Goal: Information Seeking & Learning: Learn about a topic

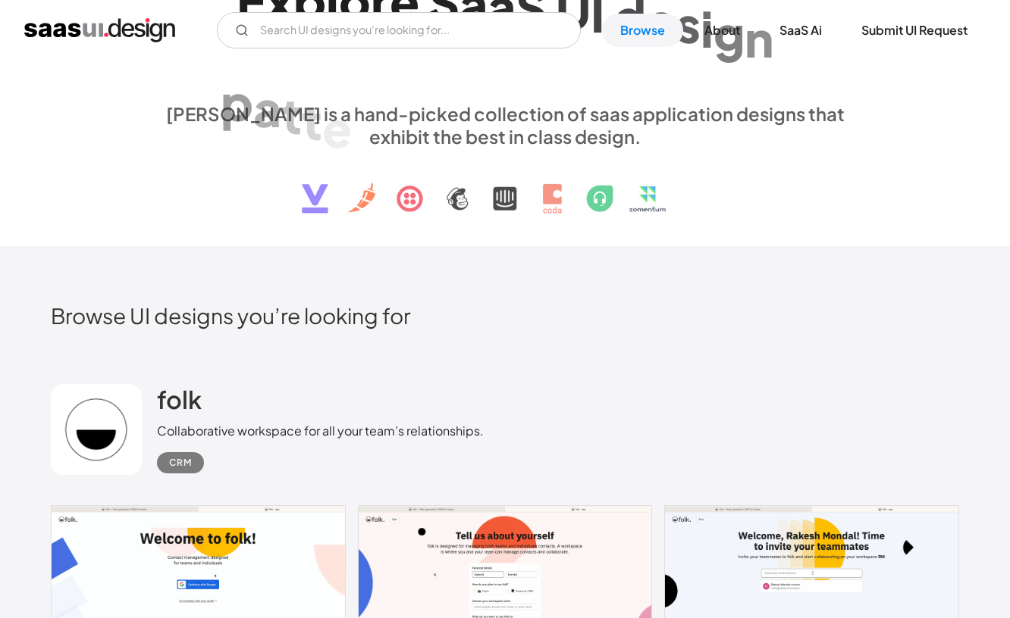
scroll to position [343, 0]
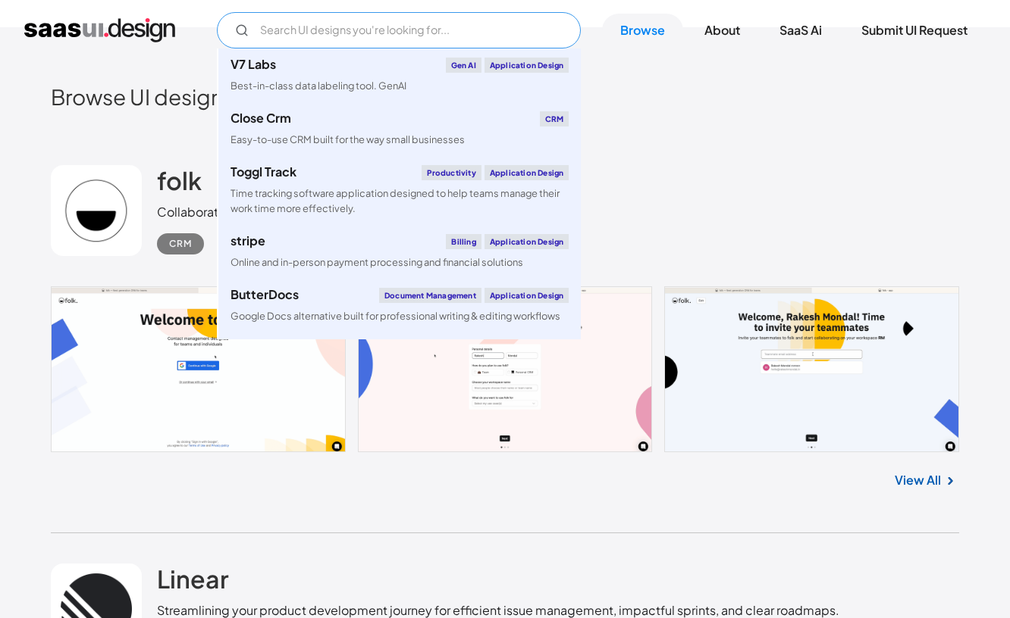
click at [506, 33] on input "Email Form" at bounding box center [399, 30] width 364 height 36
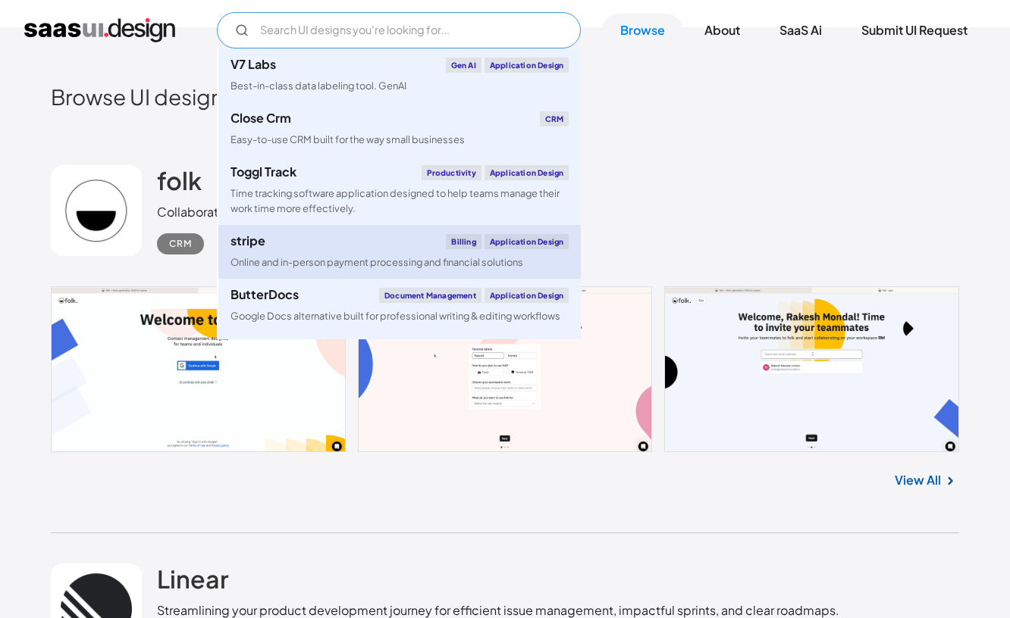
click at [412, 258] on div "Online and in-person payment processing and financial solutions" at bounding box center [376, 262] width 293 height 14
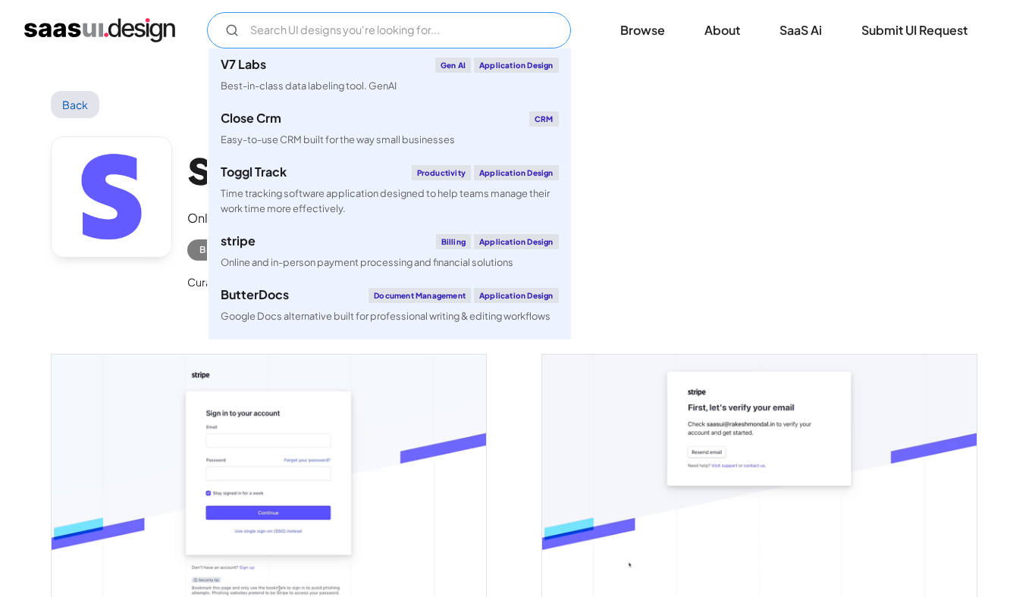
click at [437, 30] on input "Email Form" at bounding box center [389, 30] width 364 height 36
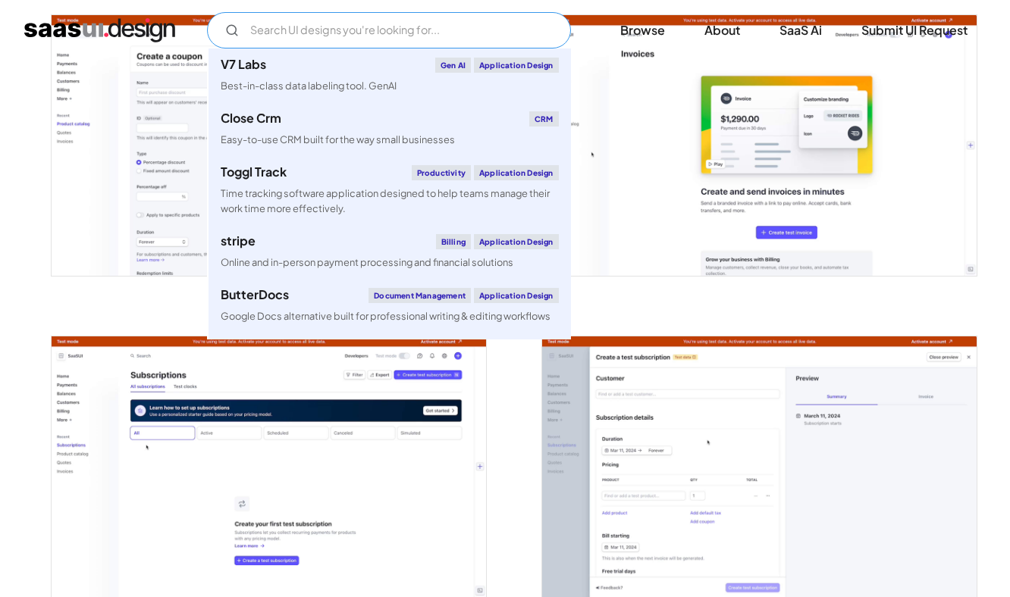
scroll to position [2937, 0]
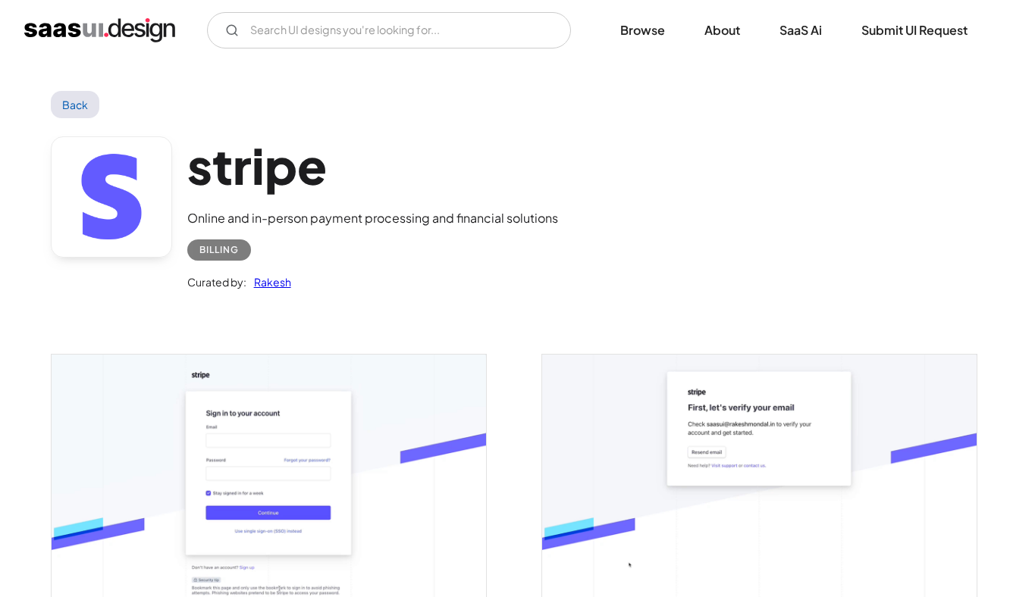
scroll to position [0, 0]
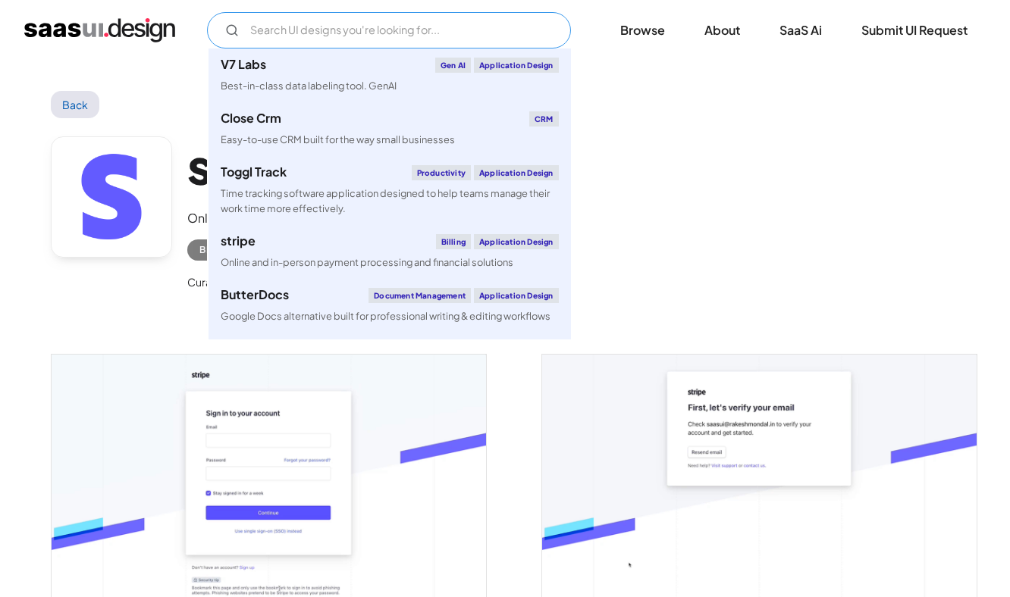
click at [456, 37] on input "Email Form" at bounding box center [389, 30] width 364 height 36
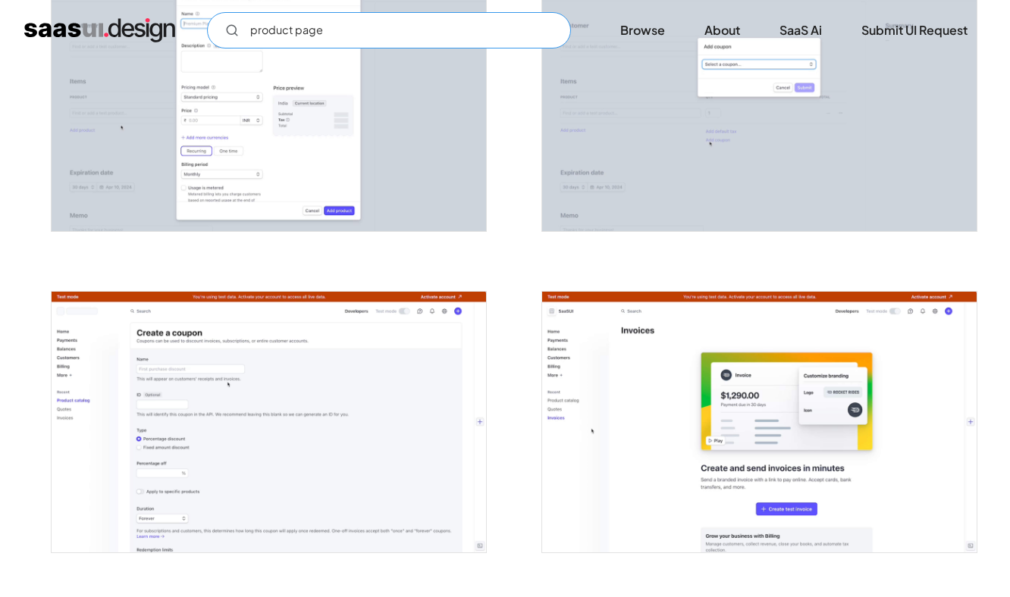
scroll to position [2680, 0]
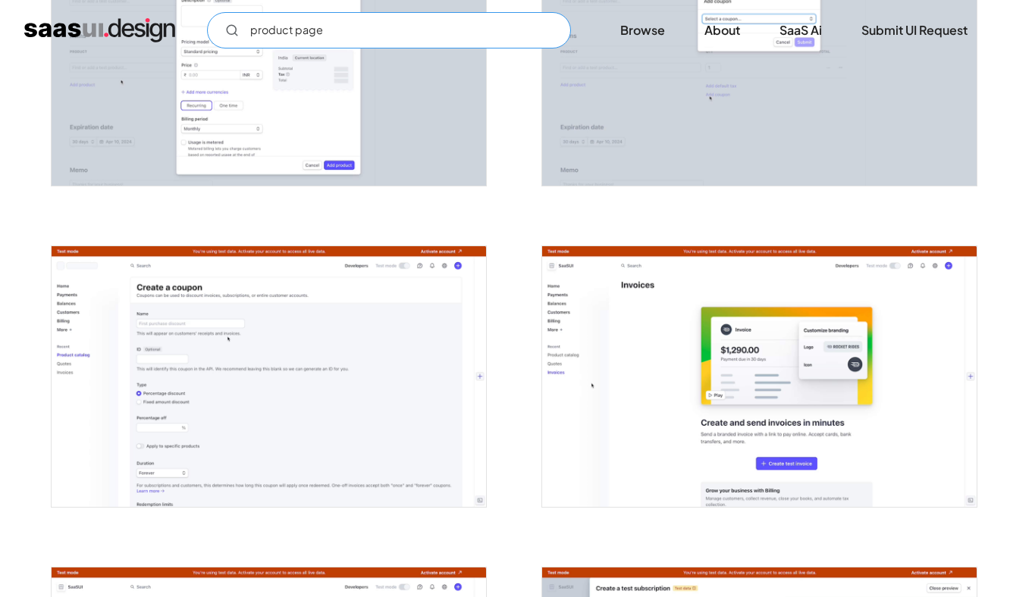
type input "product page"
click at [665, 306] on img "open lightbox" at bounding box center [759, 376] width 434 height 261
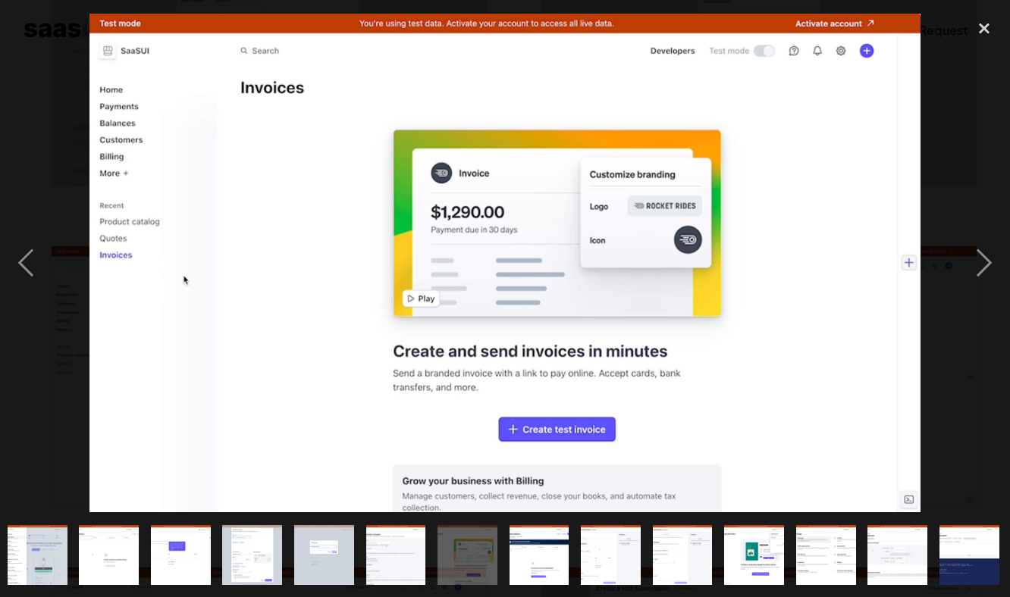
scroll to position [0, 794]
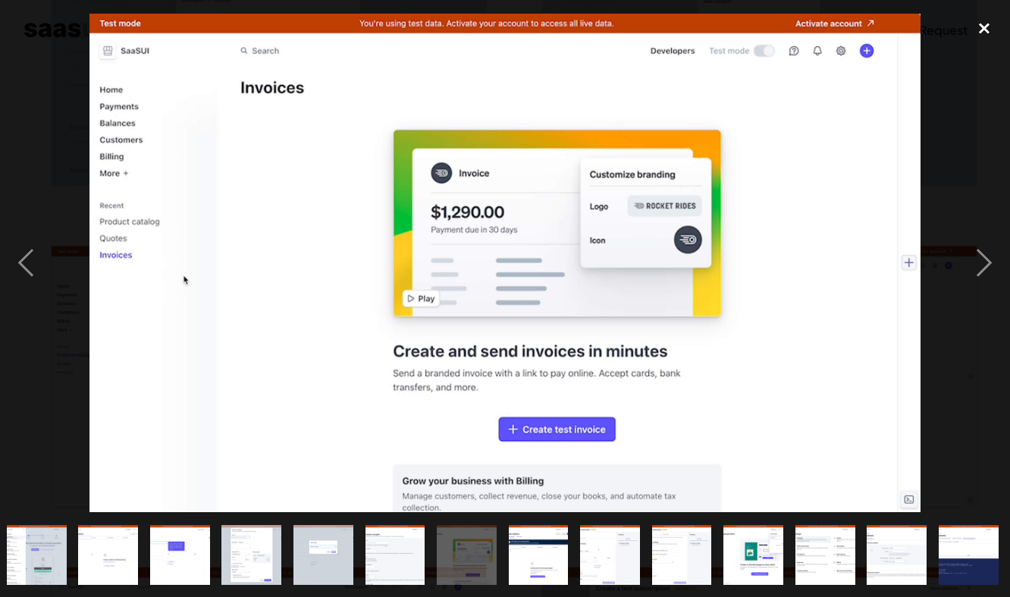
click at [978, 27] on div "close lightbox" at bounding box center [984, 28] width 52 height 33
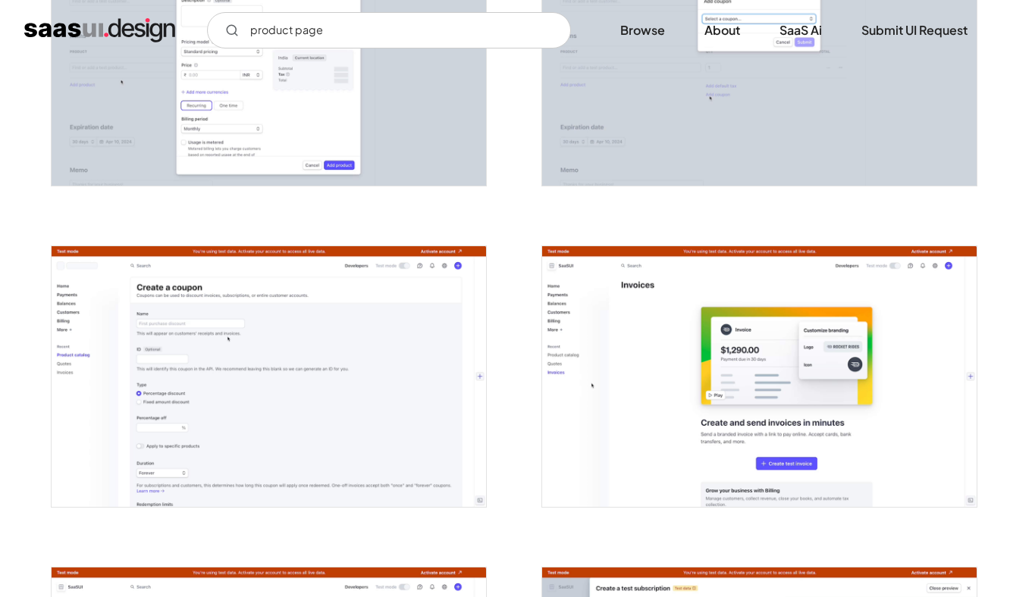
scroll to position [0, 0]
click at [138, 24] on img "home" at bounding box center [99, 30] width 151 height 24
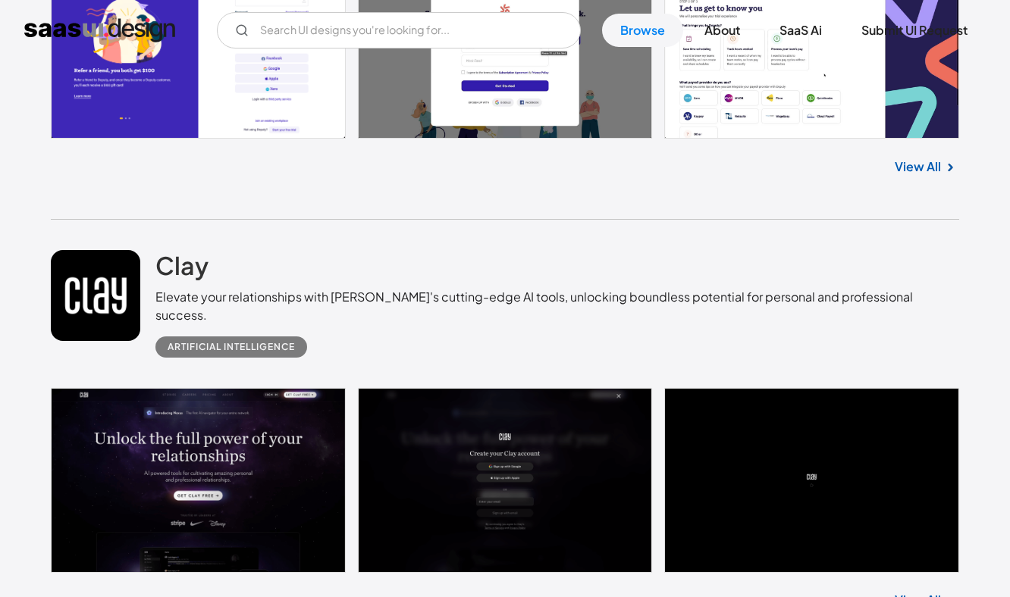
scroll to position [6774, 0]
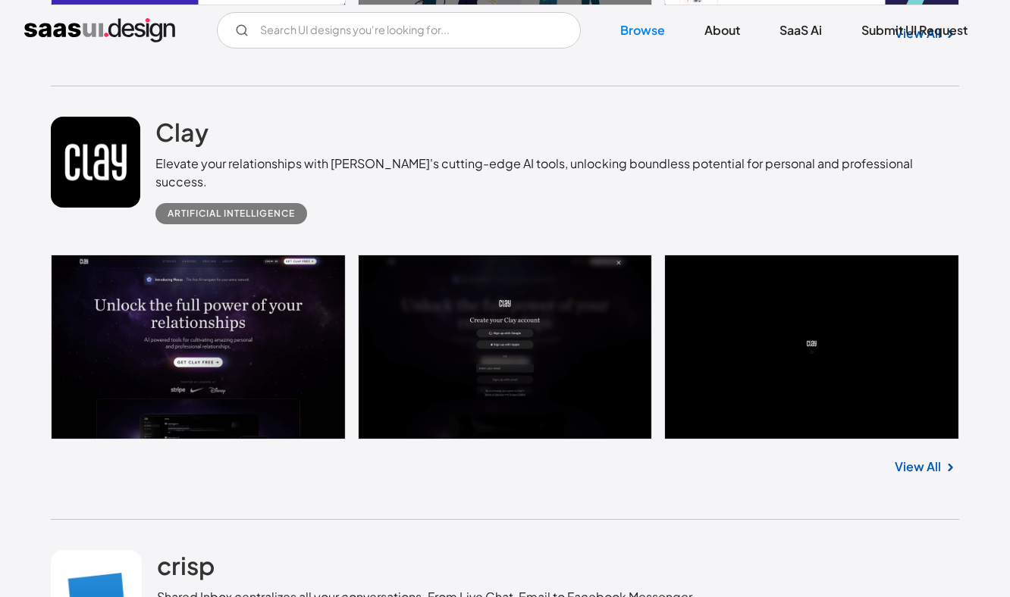
click at [94, 186] on link at bounding box center [96, 162] width 90 height 91
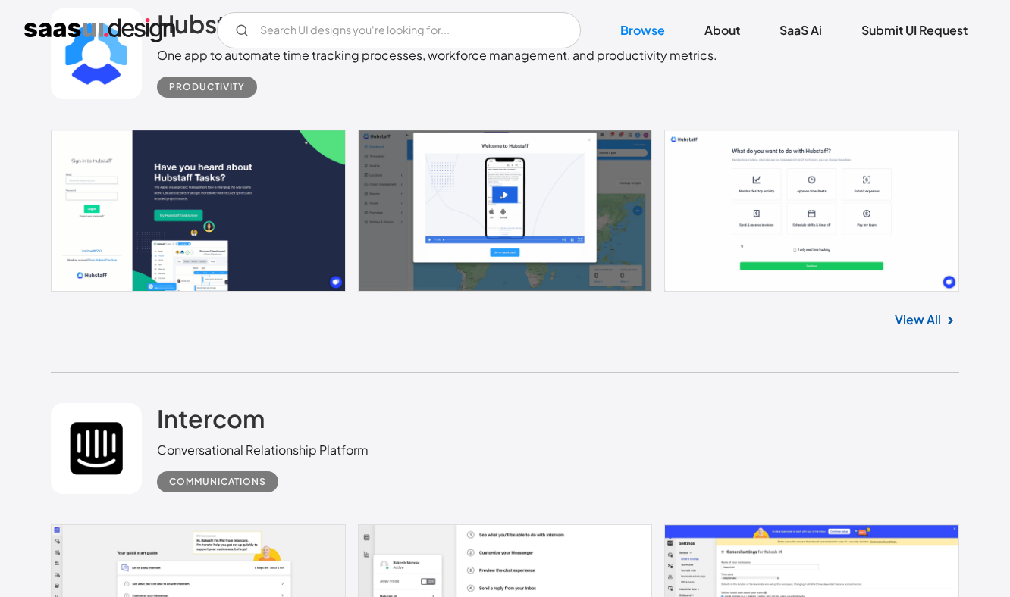
scroll to position [10956, 0]
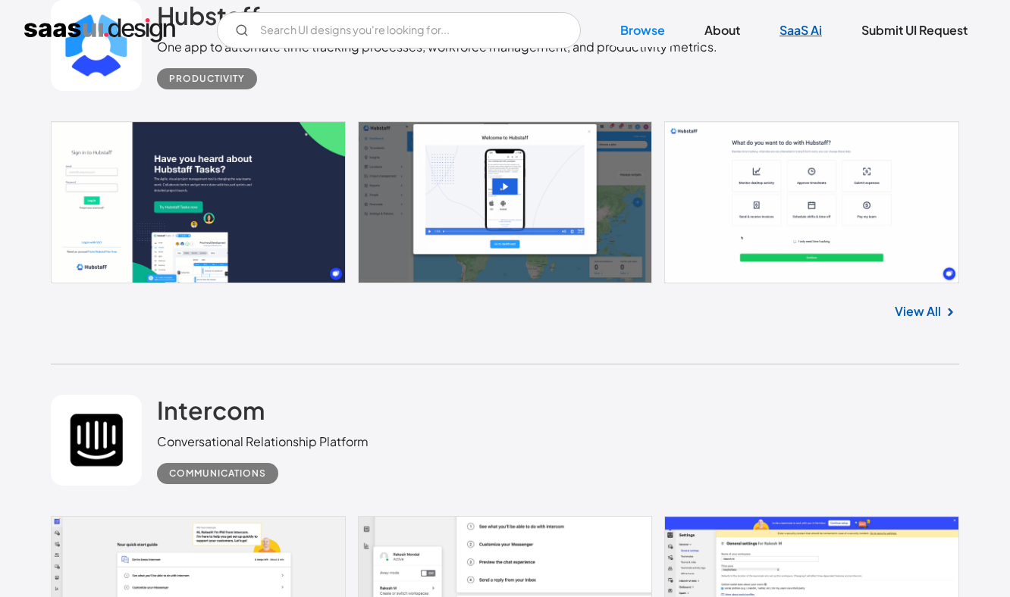
click at [803, 24] on link "SaaS Ai" at bounding box center [800, 30] width 79 height 33
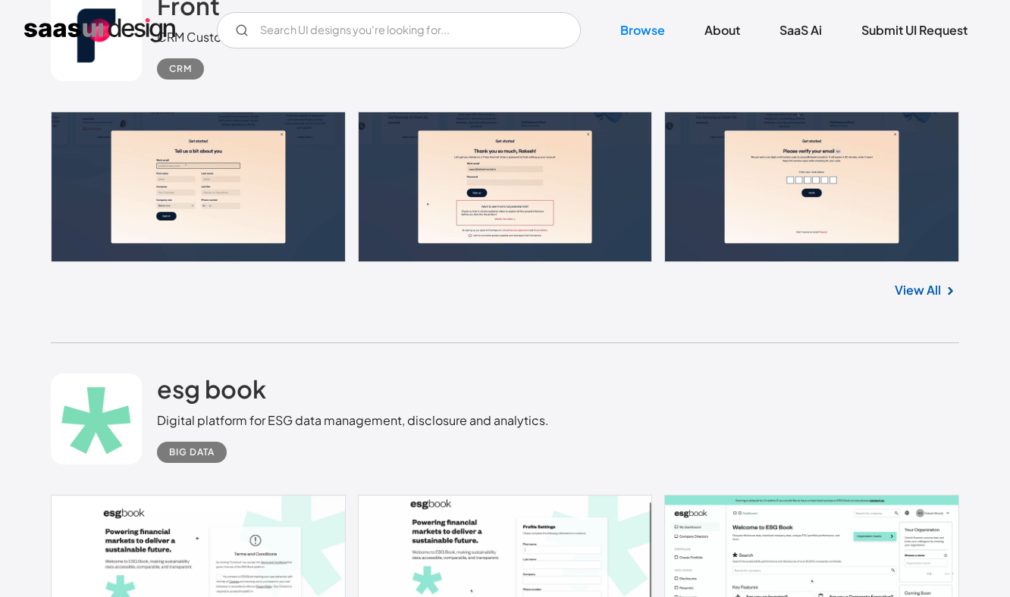
scroll to position [14063, 0]
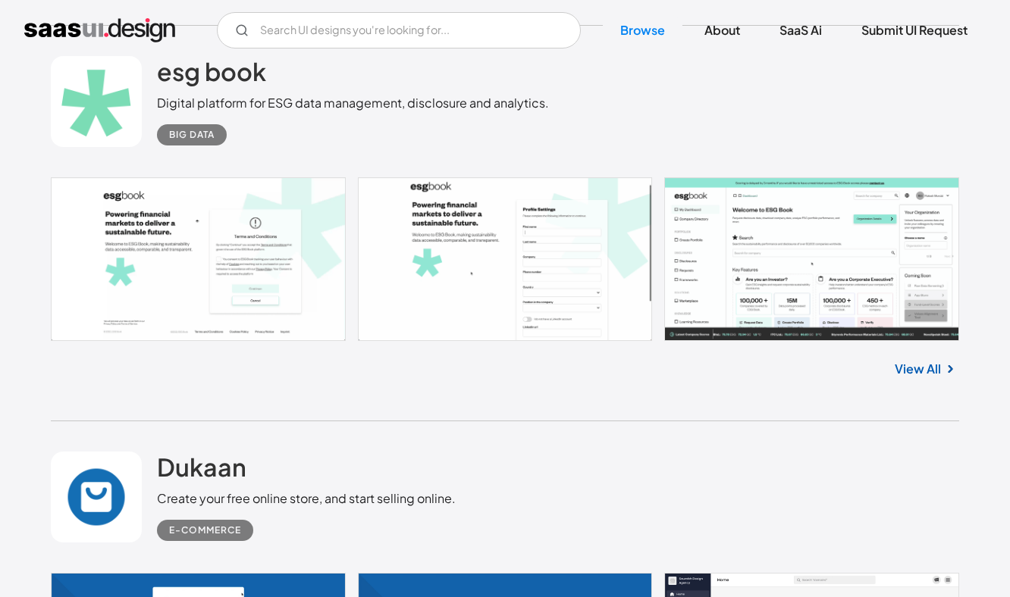
click at [821, 255] on link at bounding box center [505, 259] width 909 height 164
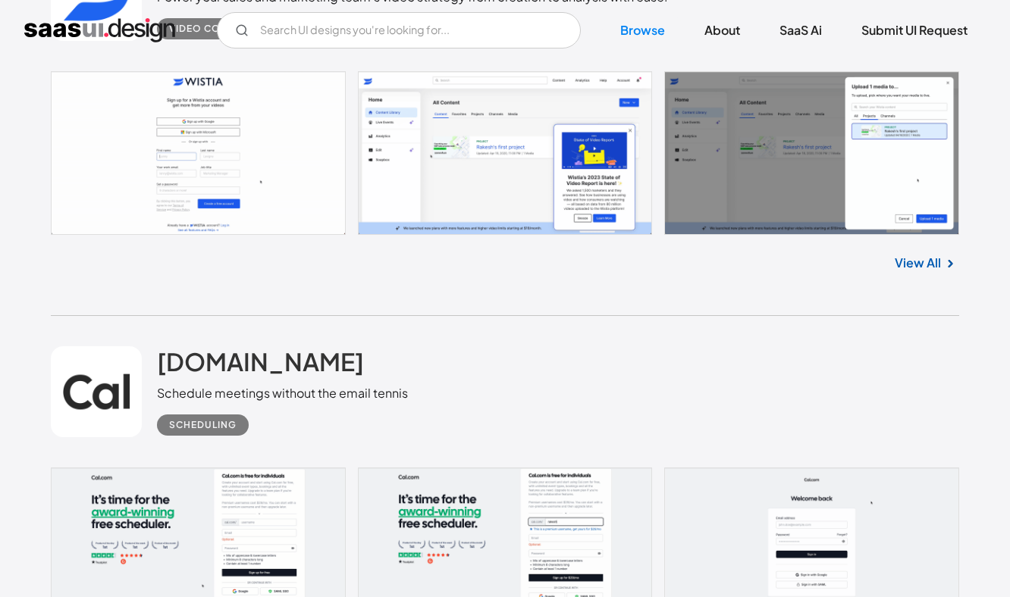
scroll to position [18571, 0]
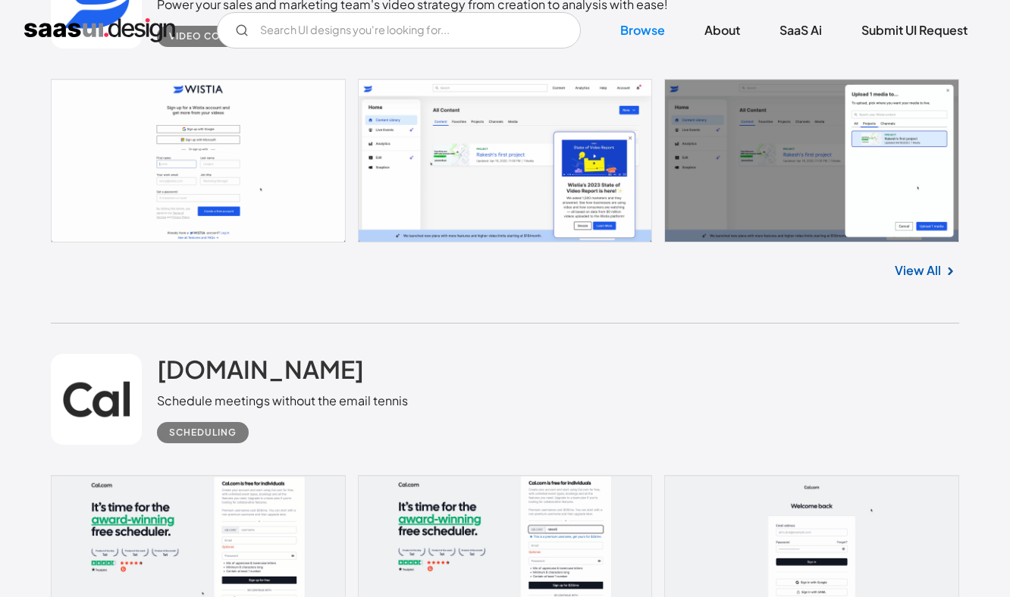
click at [489, 141] on link at bounding box center [505, 161] width 909 height 164
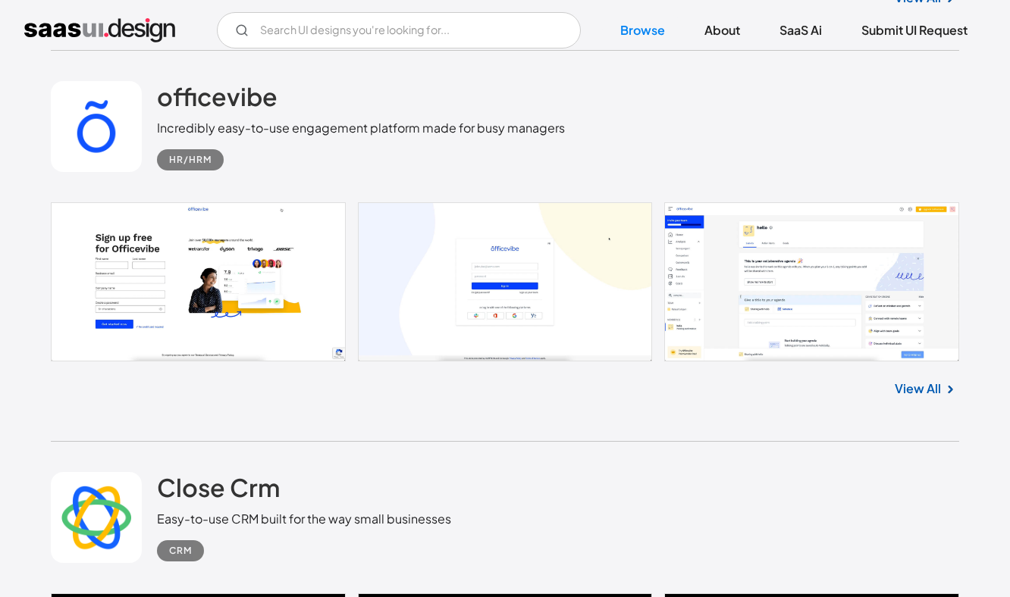
scroll to position [23639, 0]
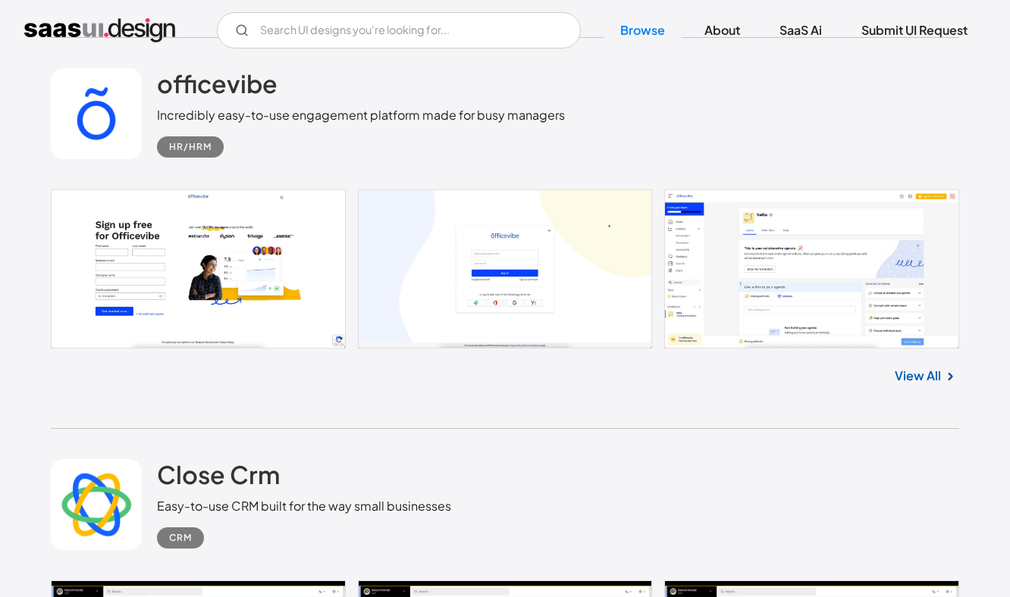
click at [774, 253] on link at bounding box center [505, 268] width 909 height 159
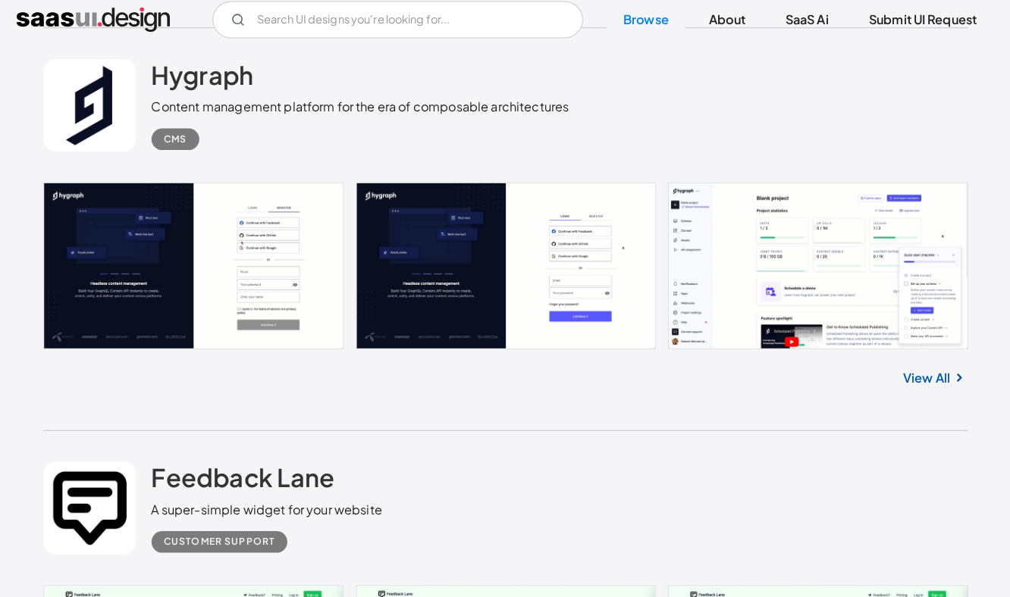
scroll to position [39002, 0]
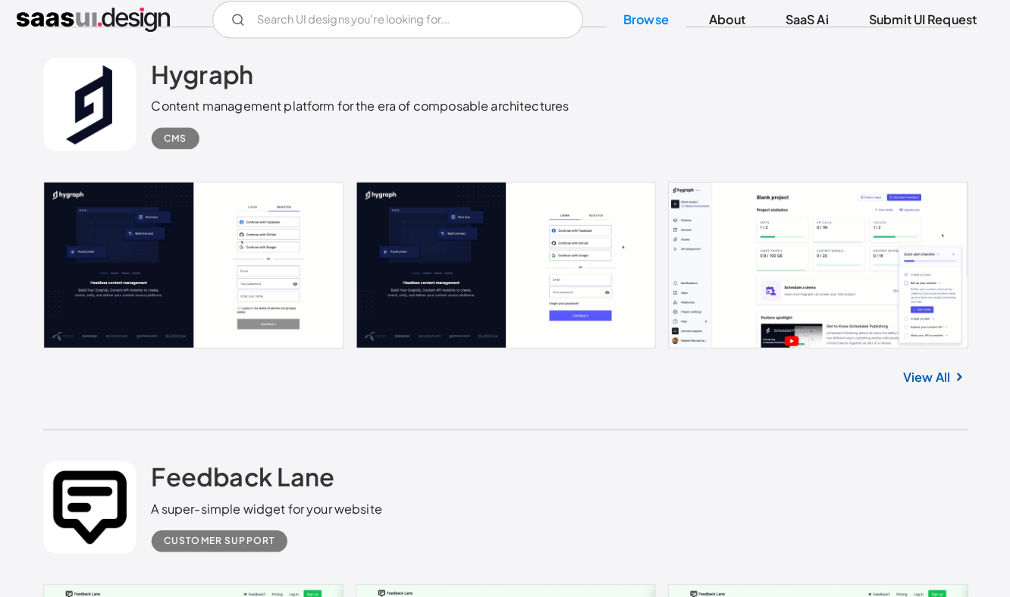
click at [783, 254] on link at bounding box center [505, 271] width 909 height 164
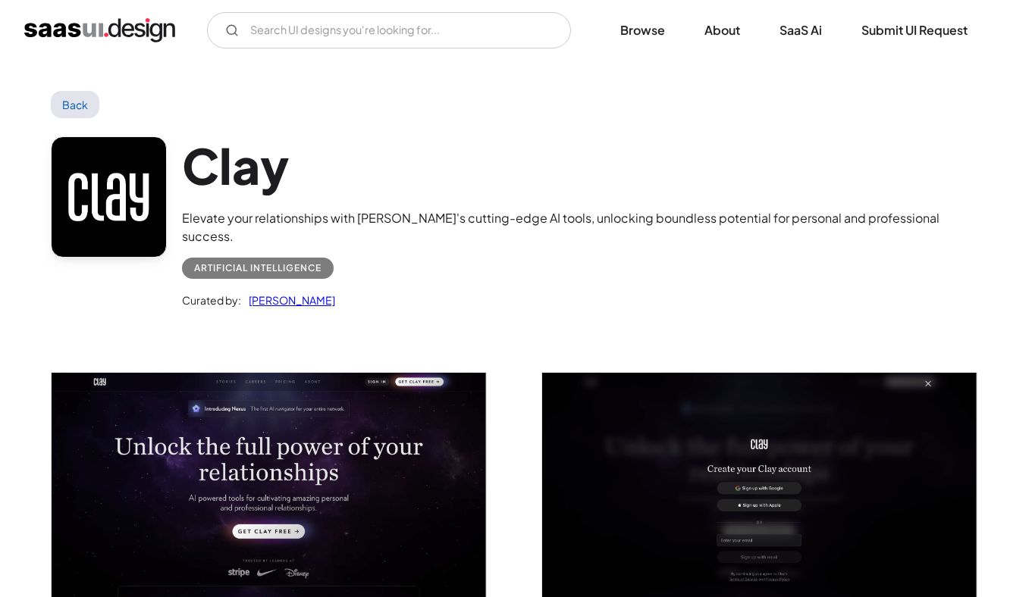
click at [70, 132] on div "Clay Elevate your relationships with Clay's cutting-edge AI tools, unlocking bo…" at bounding box center [505, 226] width 909 height 216
click at [71, 118] on div "Clay Elevate your relationships with Clay's cutting-edge AI tools, unlocking bo…" at bounding box center [505, 226] width 909 height 216
click at [249, 259] on div "Artificial Intelligence" at bounding box center [257, 268] width 127 height 18
click at [92, 103] on link "Back" at bounding box center [75, 104] width 49 height 27
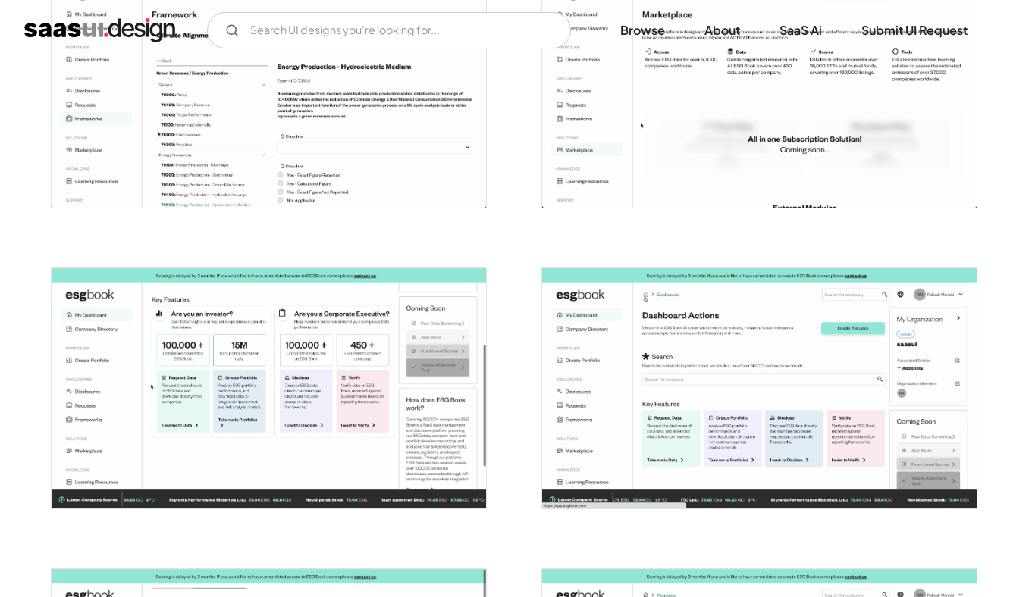
scroll to position [2503, 0]
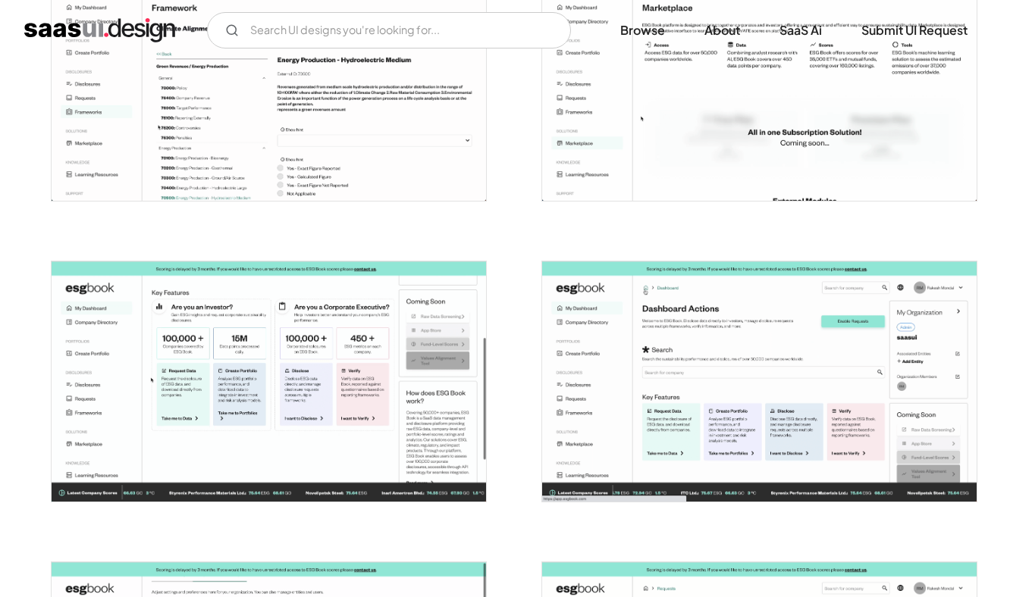
click at [377, 396] on img "open lightbox" at bounding box center [269, 381] width 434 height 240
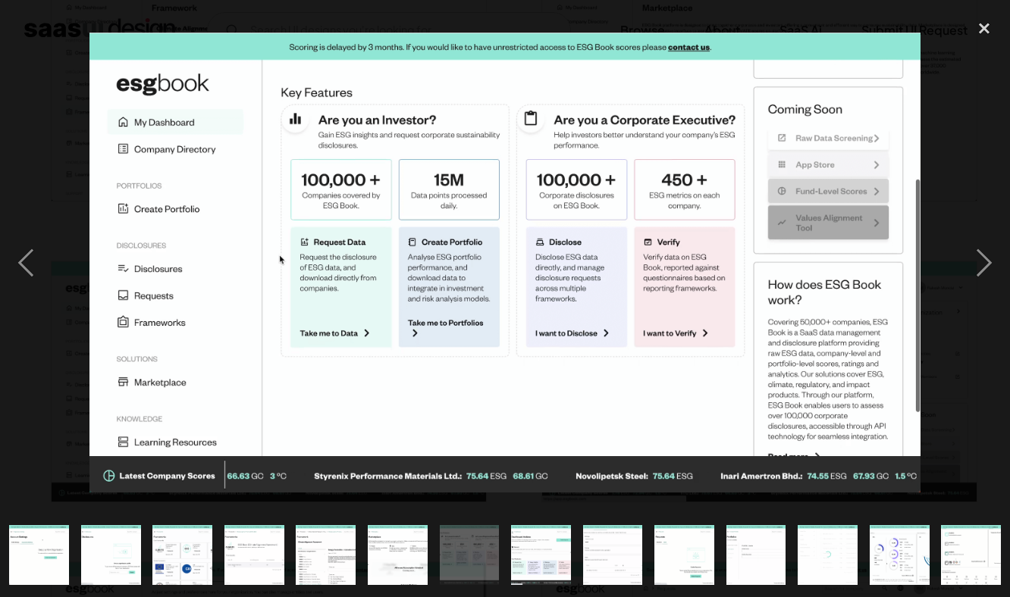
scroll to position [0, 722]
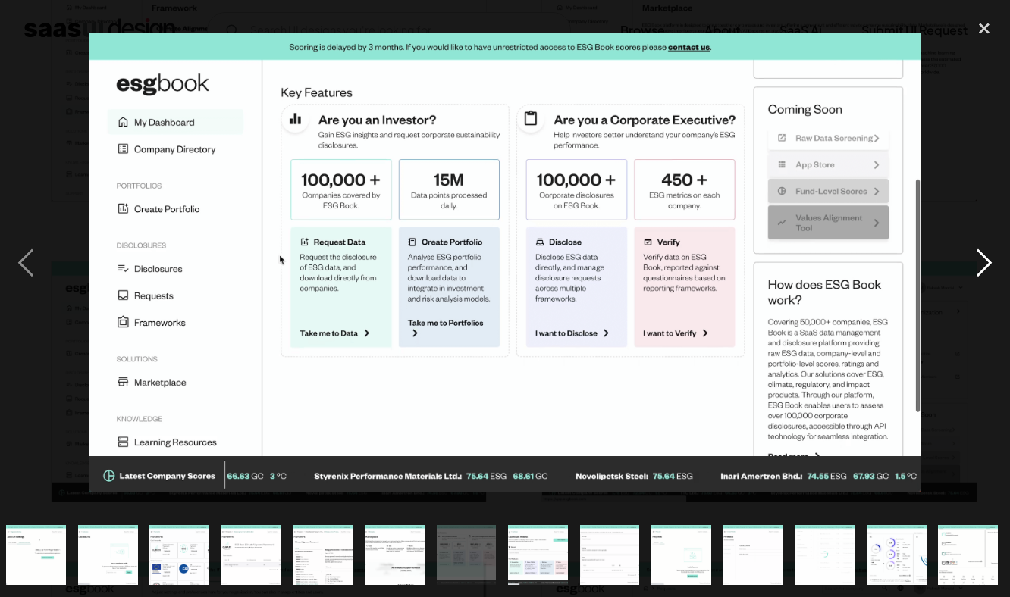
click at [972, 249] on div "next image" at bounding box center [984, 263] width 52 height 502
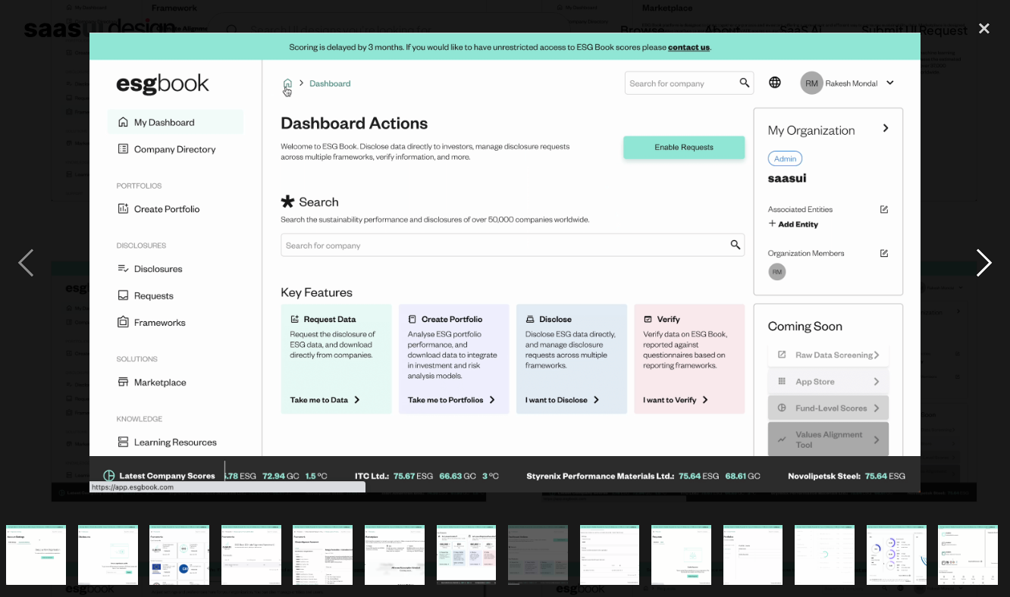
click at [972, 249] on div "next image" at bounding box center [984, 263] width 52 height 502
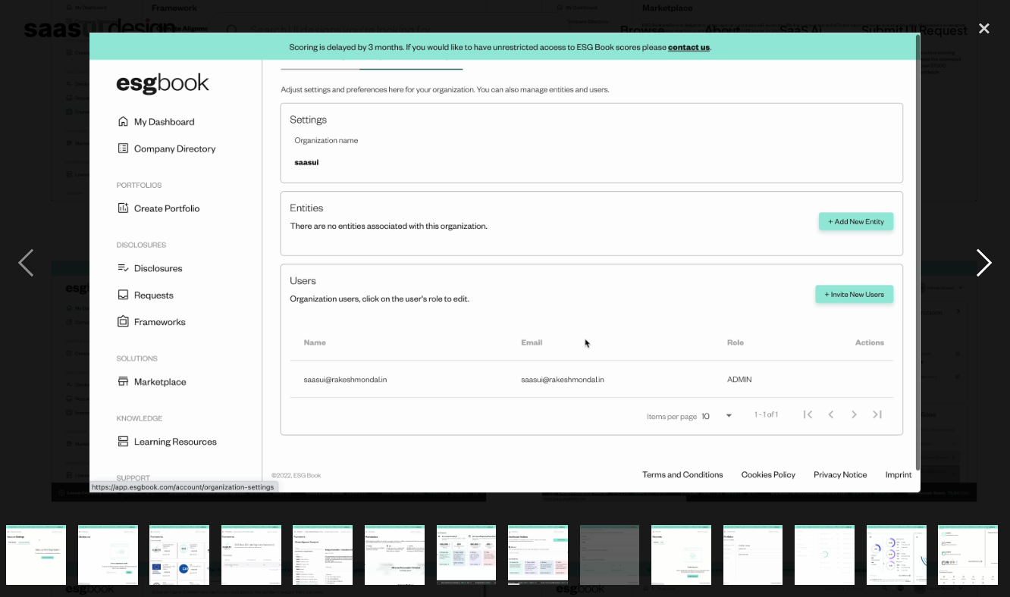
click at [972, 249] on div "next image" at bounding box center [984, 263] width 52 height 502
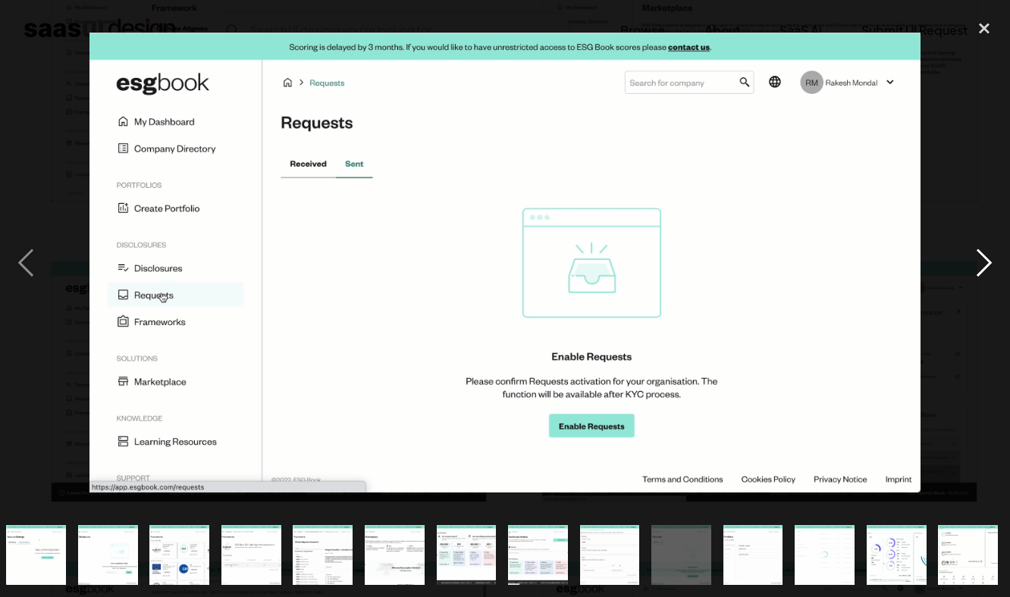
click at [972, 249] on div "next image" at bounding box center [984, 263] width 52 height 502
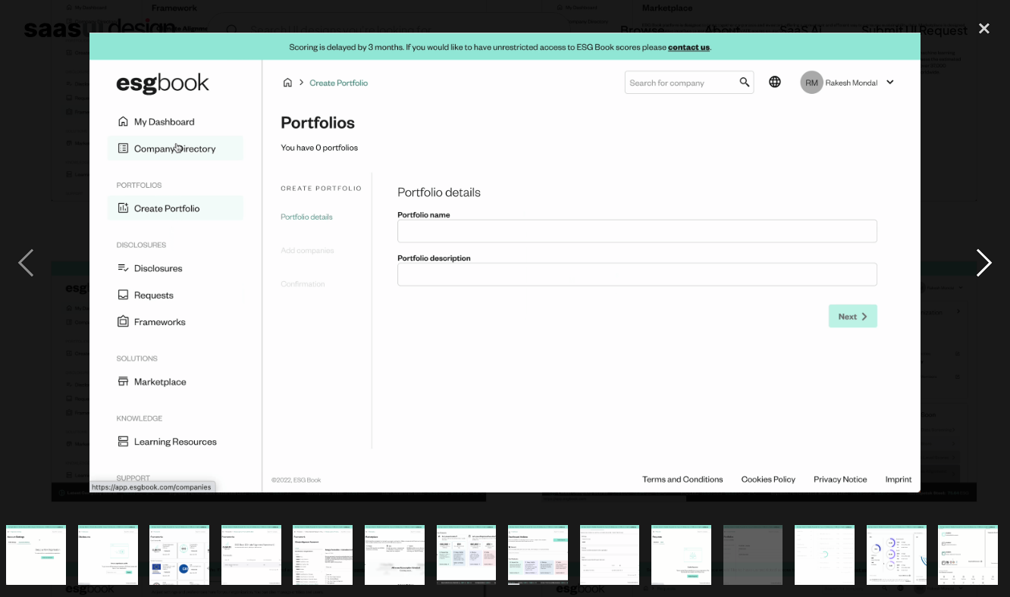
click at [972, 249] on div "next image" at bounding box center [984, 263] width 52 height 502
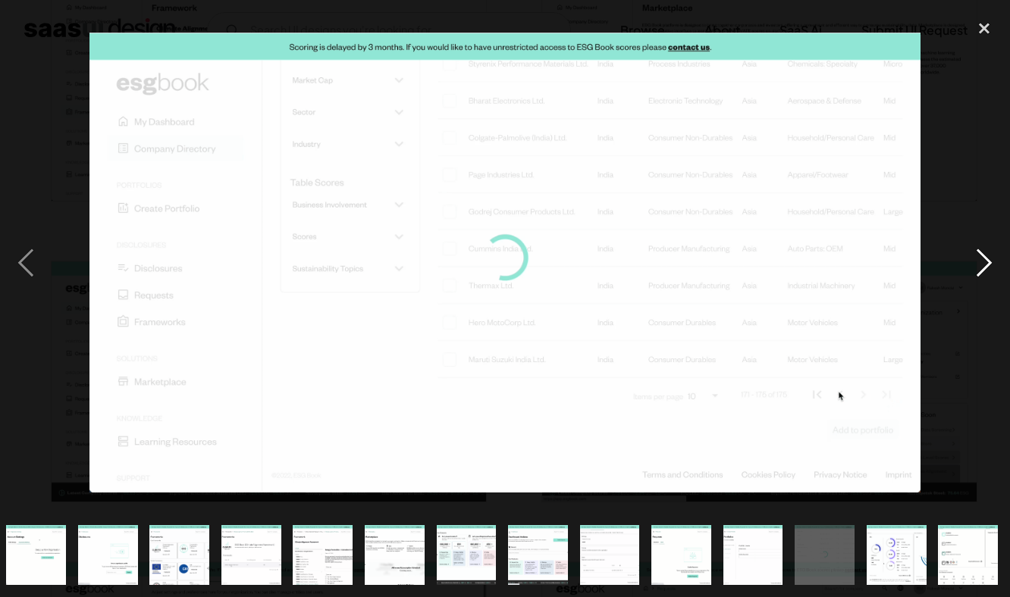
click at [972, 249] on div "next image" at bounding box center [984, 263] width 52 height 502
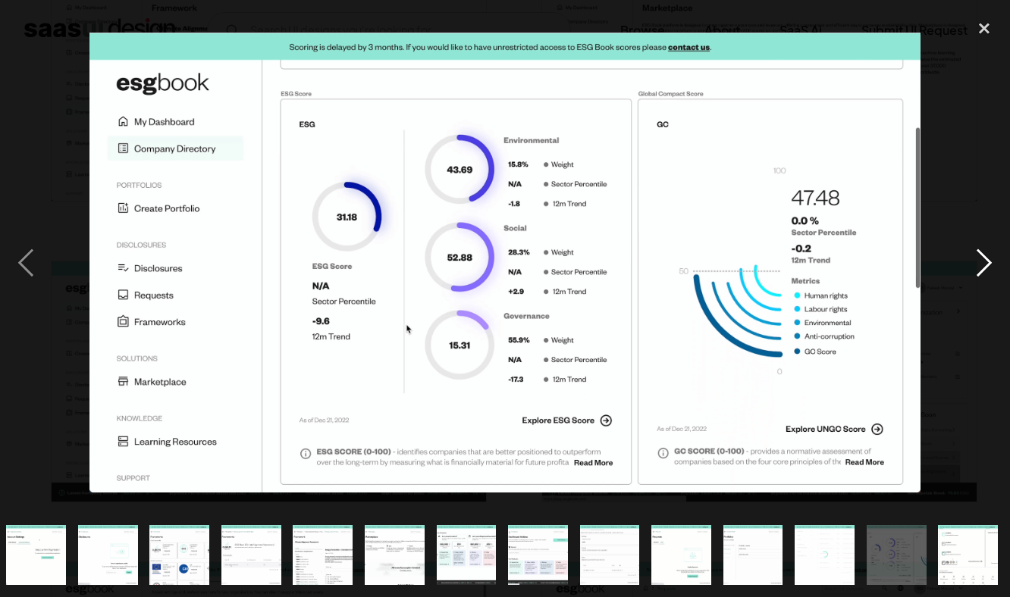
click at [972, 249] on div "next image" at bounding box center [984, 263] width 52 height 502
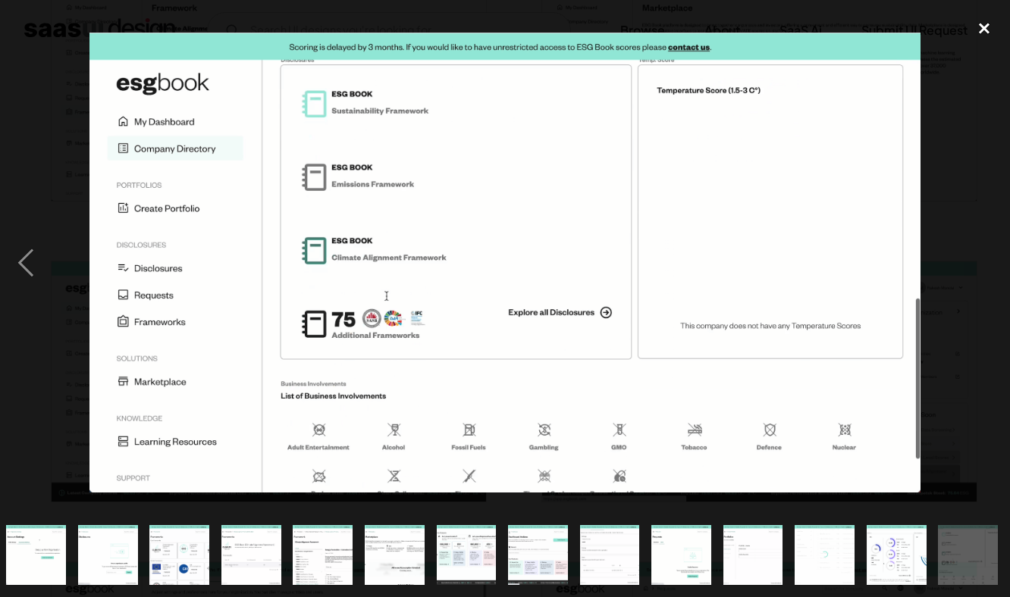
click at [984, 27] on div "close lightbox" at bounding box center [984, 28] width 52 height 33
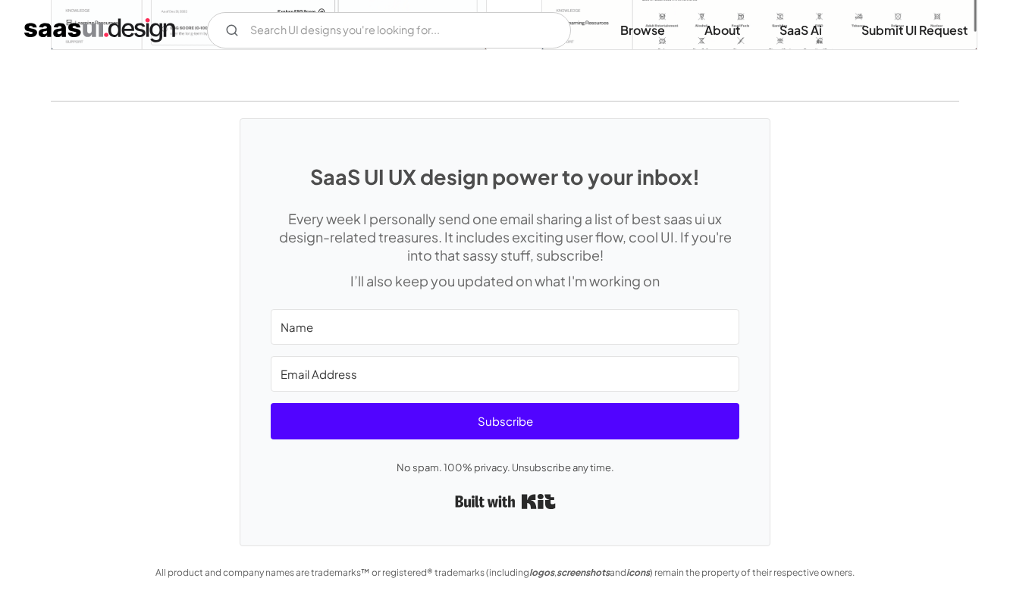
scroll to position [3856, 0]
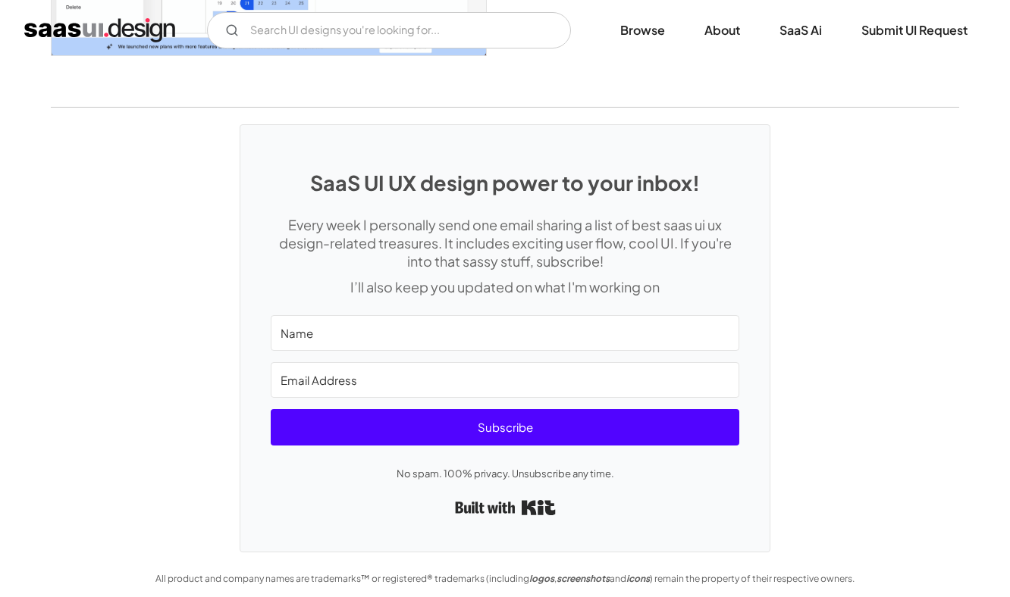
scroll to position [3847, 0]
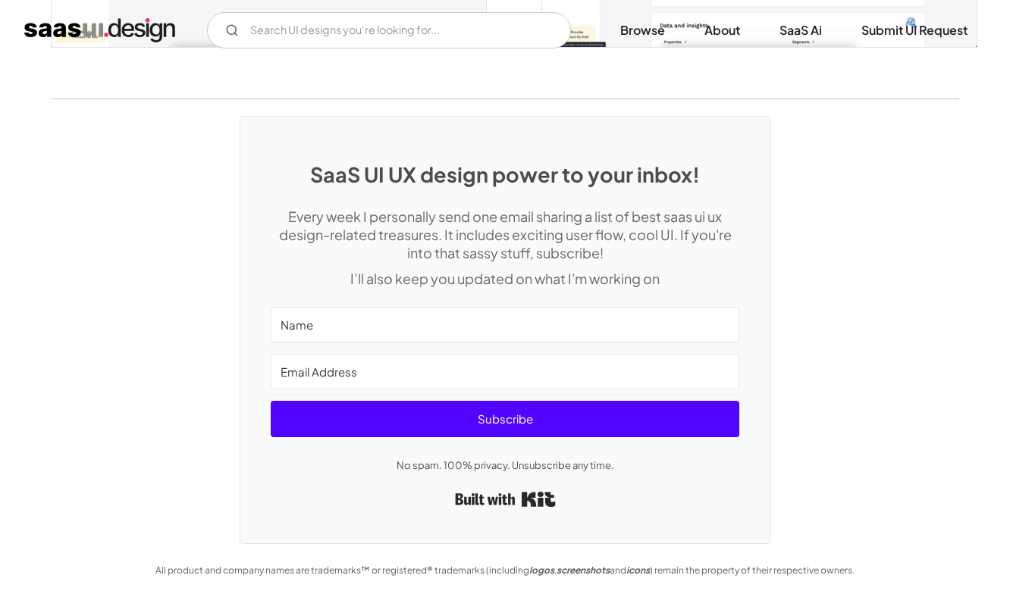
scroll to position [3775, 0]
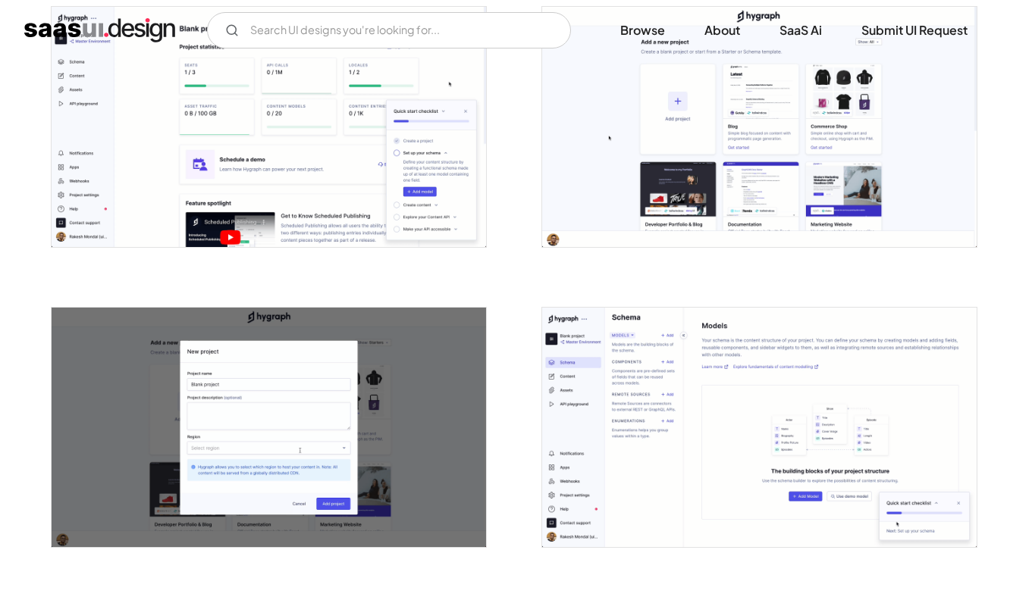
scroll to position [637, 0]
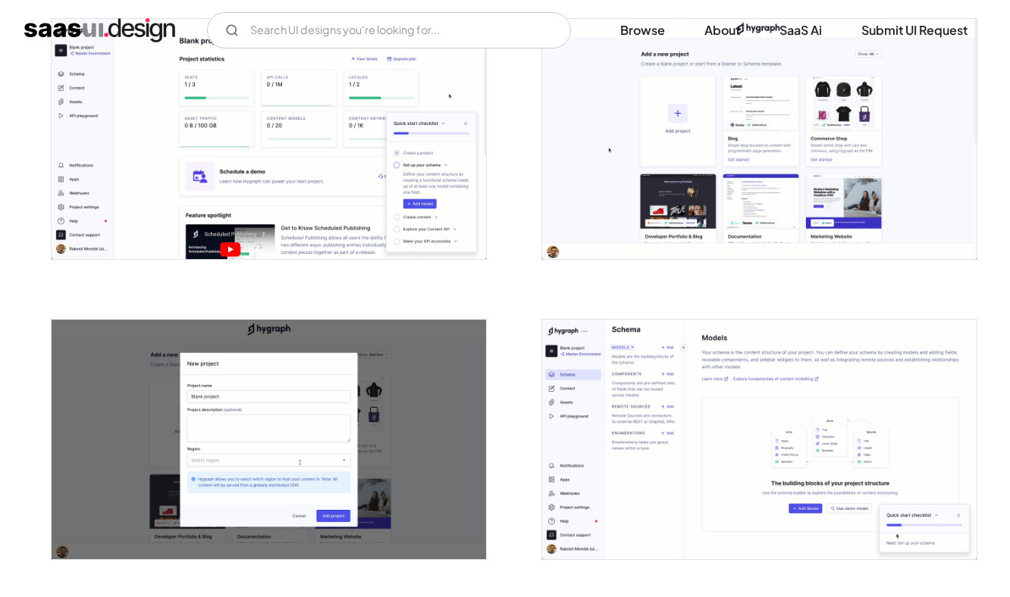
click at [394, 167] on img "open lightbox" at bounding box center [269, 139] width 434 height 240
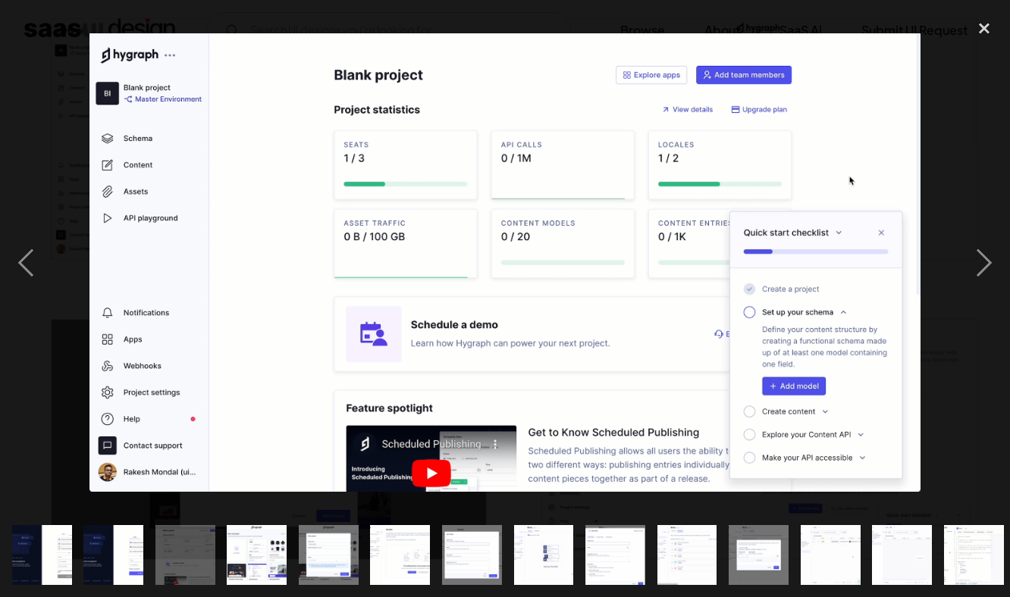
click at [371, 362] on img at bounding box center [504, 262] width 831 height 459
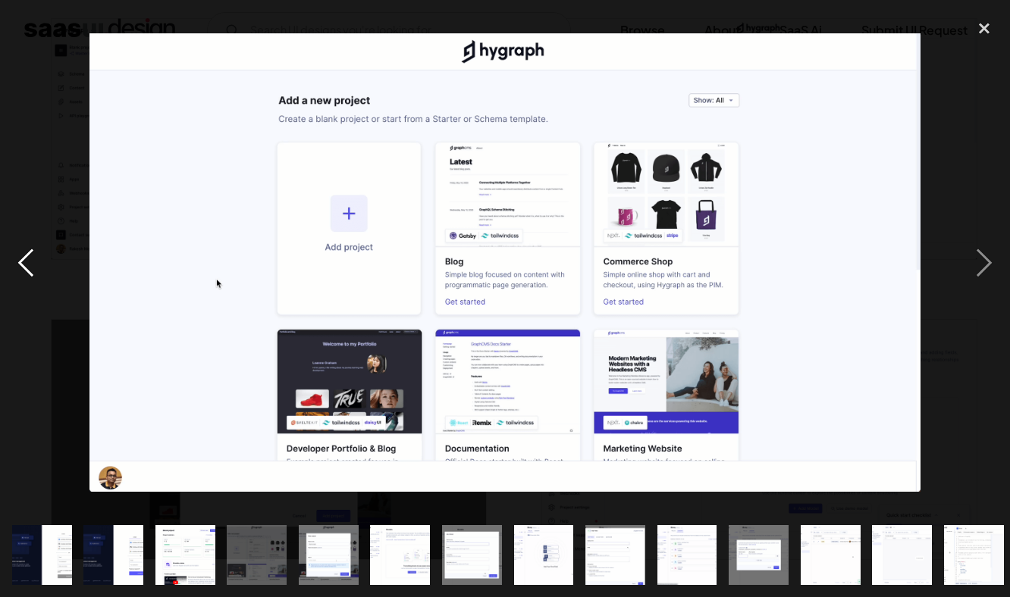
click at [30, 247] on div "previous image" at bounding box center [26, 263] width 52 height 502
